Goal: Find specific page/section: Find specific page/section

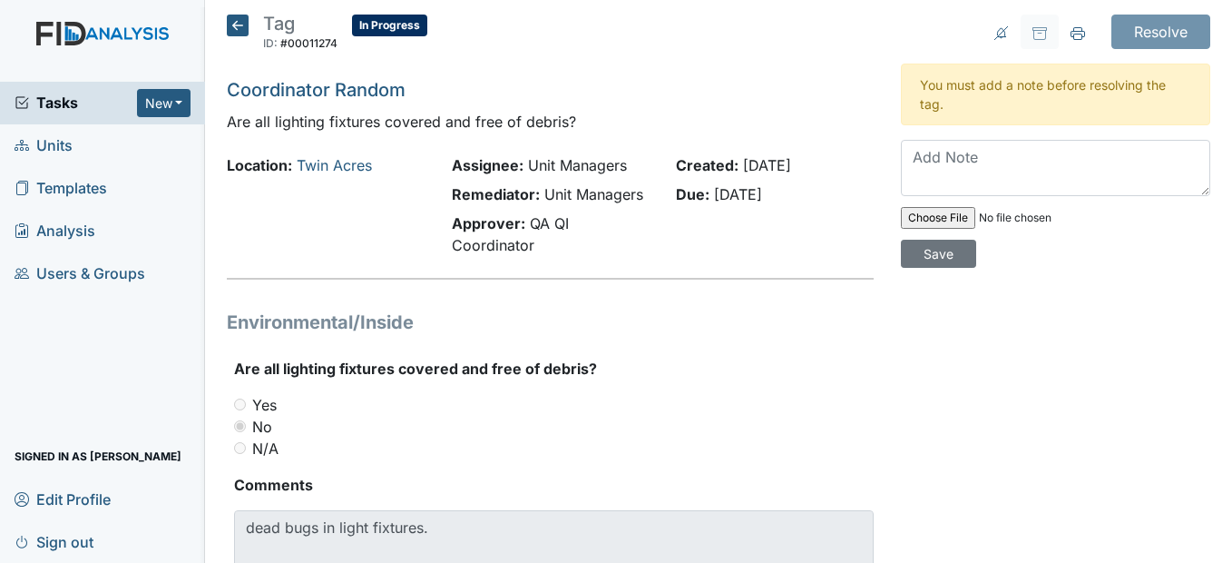
click at [235, 25] on icon at bounding box center [238, 26] width 22 height 22
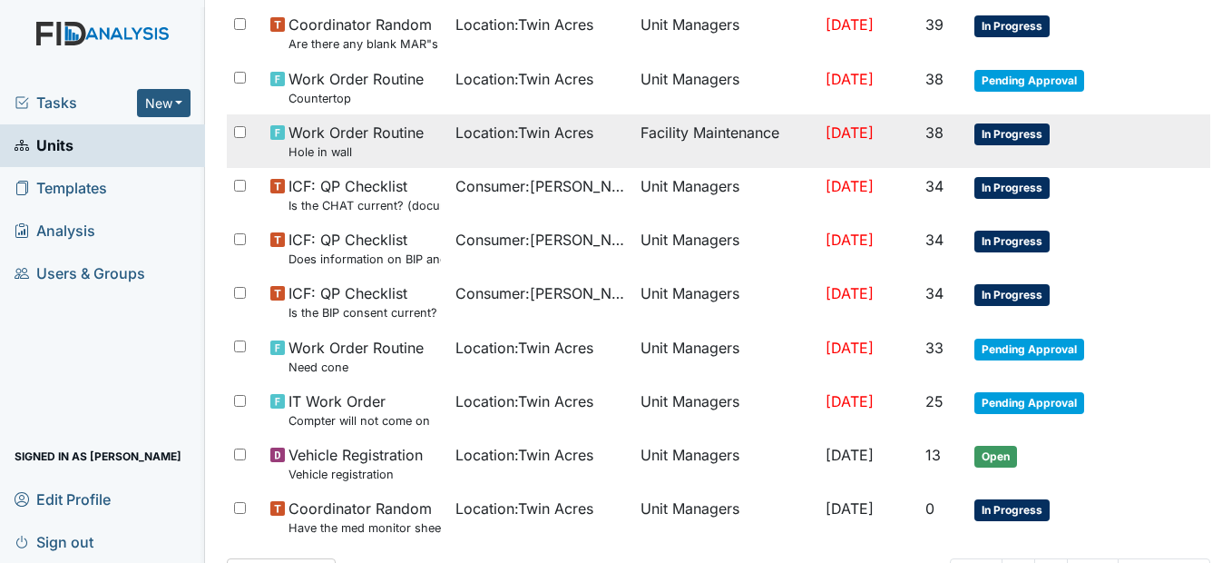
scroll to position [1271, 0]
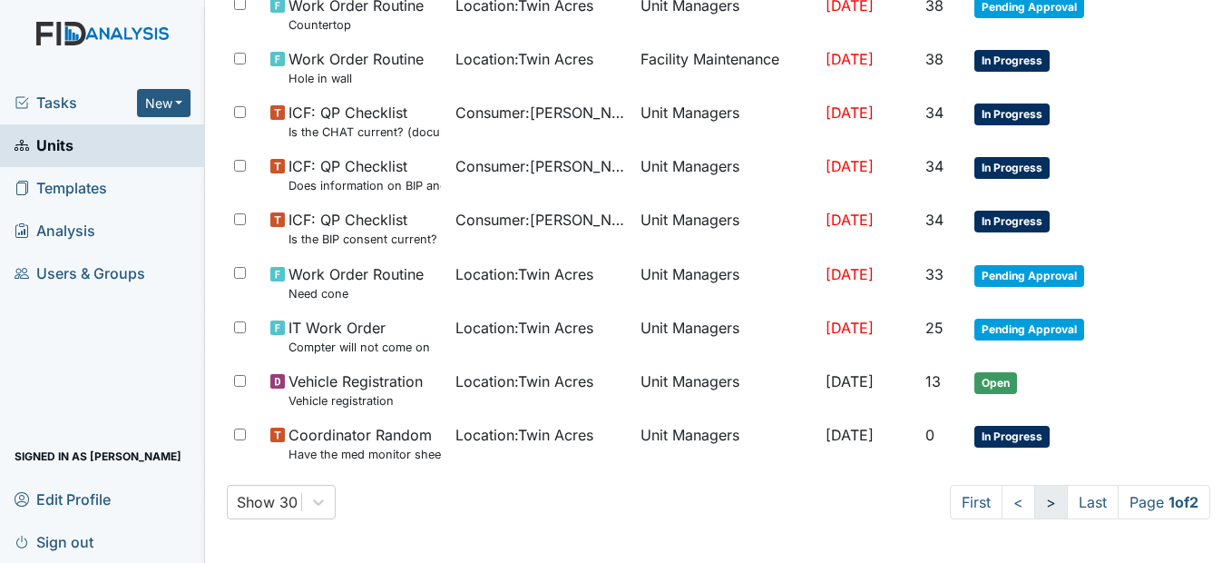
click at [1035, 505] on link ">" at bounding box center [1051, 502] width 34 height 34
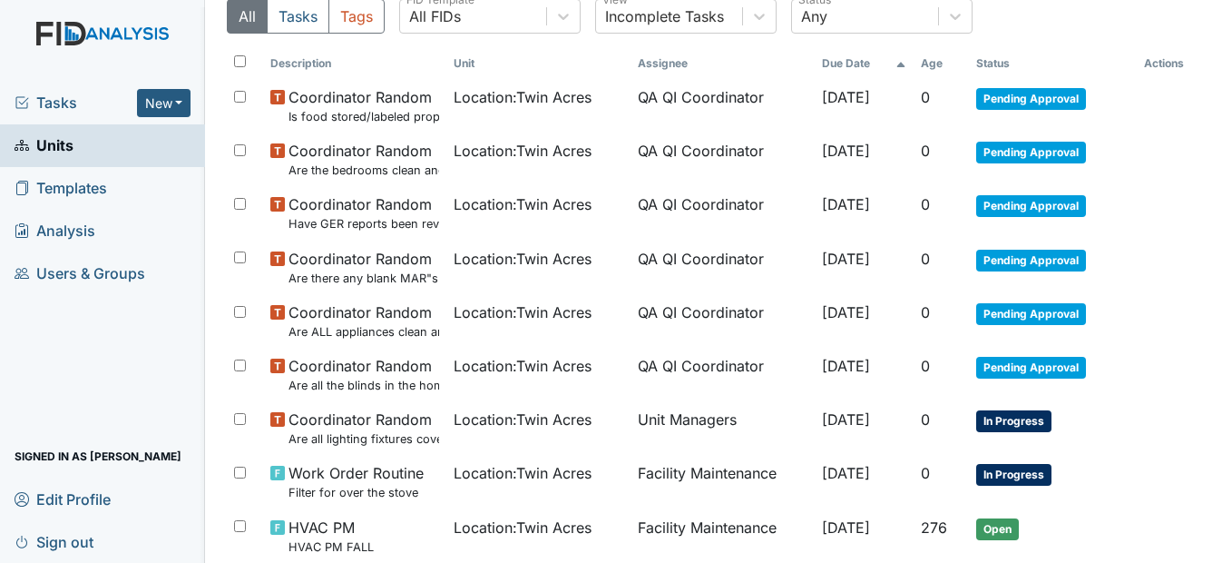
scroll to position [181, 0]
